Goal: Find specific fact: Find contact information

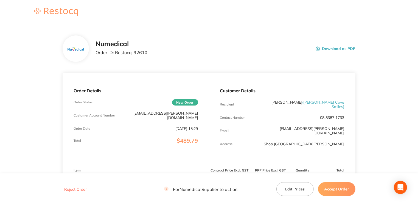
click at [334, 188] on button "Accept Order" at bounding box center [336, 189] width 37 height 14
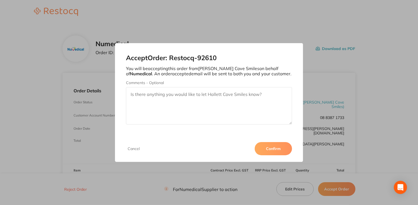
click at [277, 153] on button "Confirm" at bounding box center [273, 148] width 37 height 13
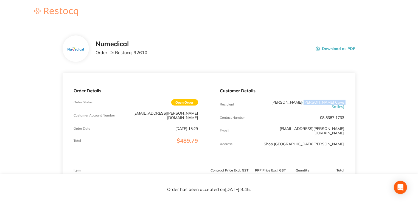
drag, startPoint x: 309, startPoint y: 101, endPoint x: 344, endPoint y: 101, distance: 35.1
click at [344, 101] on span "( [PERSON_NAME] Cove Smiles )" at bounding box center [324, 104] width 42 height 9
drag, startPoint x: 344, startPoint y: 101, endPoint x: 332, endPoint y: 102, distance: 12.1
copy span "[PERSON_NAME] Cove Smiles"
drag, startPoint x: 116, startPoint y: 53, endPoint x: 158, endPoint y: 55, distance: 41.8
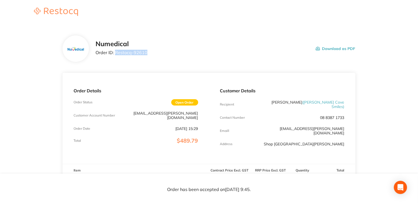
click at [158, 55] on div "Numedical Order ID: Restocq- 92610 Download as PDF" at bounding box center [226, 48] width 260 height 17
drag, startPoint x: 158, startPoint y: 55, endPoint x: 140, endPoint y: 53, distance: 18.2
copy p "Restocq- 92610"
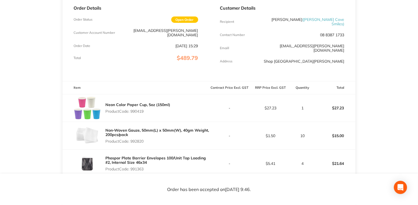
scroll to position [82, 0]
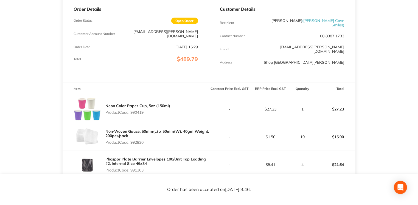
drag, startPoint x: 319, startPoint y: 32, endPoint x: 344, endPoint y: 32, distance: 25.0
click at [344, 34] on div "Contact Number [PHONE_NUMBER]" at bounding box center [282, 36] width 124 height 4
drag, startPoint x: 344, startPoint y: 32, endPoint x: 342, endPoint y: 21, distance: 11.9
click at [342, 21] on span "( [PERSON_NAME] Cove Smiles )" at bounding box center [324, 22] width 42 height 9
drag, startPoint x: 342, startPoint y: 21, endPoint x: 335, endPoint y: 21, distance: 7.5
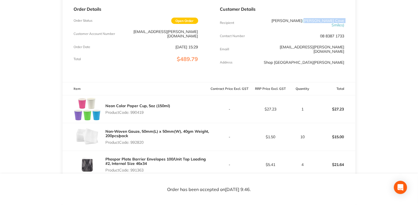
copy span "[PERSON_NAME] Cove Smiles"
drag, startPoint x: 277, startPoint y: 55, endPoint x: 344, endPoint y: 53, distance: 67.6
click at [344, 60] on p "Shop [GEOGRAPHIC_DATA][PERSON_NAME]" at bounding box center [304, 62] width 80 height 4
drag, startPoint x: 344, startPoint y: 53, endPoint x: 340, endPoint y: 54, distance: 4.4
copy p "Shop [GEOGRAPHIC_DATA][PERSON_NAME],"
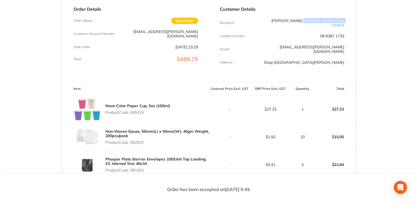
click at [286, 60] on p "Shop [GEOGRAPHIC_DATA][PERSON_NAME]" at bounding box center [304, 62] width 80 height 4
drag, startPoint x: 275, startPoint y: 53, endPoint x: 344, endPoint y: 53, distance: 69.2
click at [344, 60] on p "Shop [GEOGRAPHIC_DATA][PERSON_NAME]" at bounding box center [304, 62] width 80 height 4
drag, startPoint x: 344, startPoint y: 53, endPoint x: 338, endPoint y: 54, distance: 5.8
copy p "Shop [GEOGRAPHIC_DATA][PERSON_NAME]"
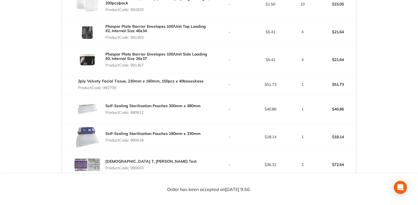
scroll to position [35, 0]
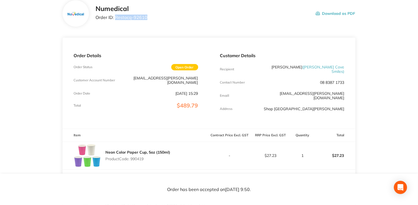
drag, startPoint x: 114, startPoint y: 17, endPoint x: 176, endPoint y: 19, distance: 62.1
click at [176, 19] on div "Numedical Order ID: Restocq- 92610 Download as PDF" at bounding box center [226, 13] width 260 height 17
drag, startPoint x: 176, startPoint y: 19, endPoint x: 140, endPoint y: 17, distance: 36.4
copy p "Restocq- 92610"
